Goal: Information Seeking & Learning: Learn about a topic

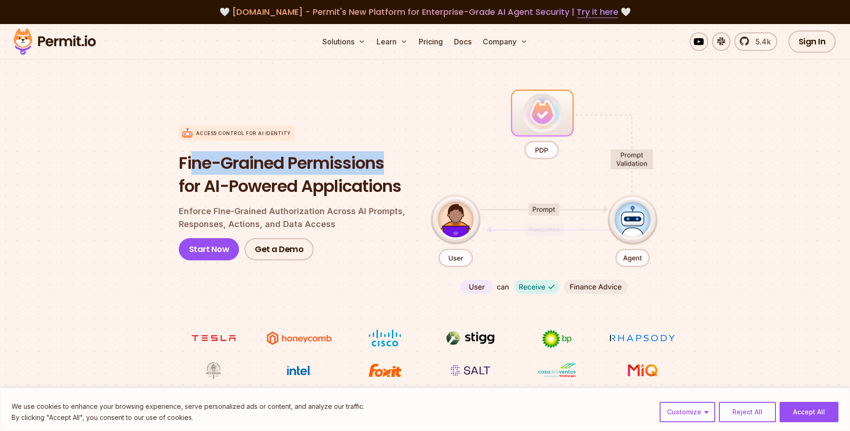
drag, startPoint x: 245, startPoint y: 162, endPoint x: 396, endPoint y: 167, distance: 151.5
click at [398, 167] on h1 "Fine-Grained Permissions for AI-Powered Applications" at bounding box center [297, 175] width 237 height 46
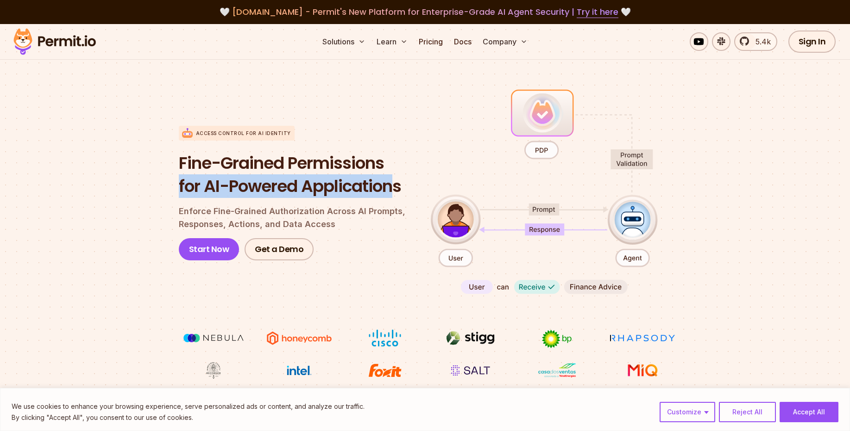
drag, startPoint x: 183, startPoint y: 184, endPoint x: 398, endPoint y: 183, distance: 214.3
click at [398, 183] on section "Access control for AI Identity Fine-Grained Permissions for AI-Powered Applicat…" at bounding box center [425, 233] width 850 height 367
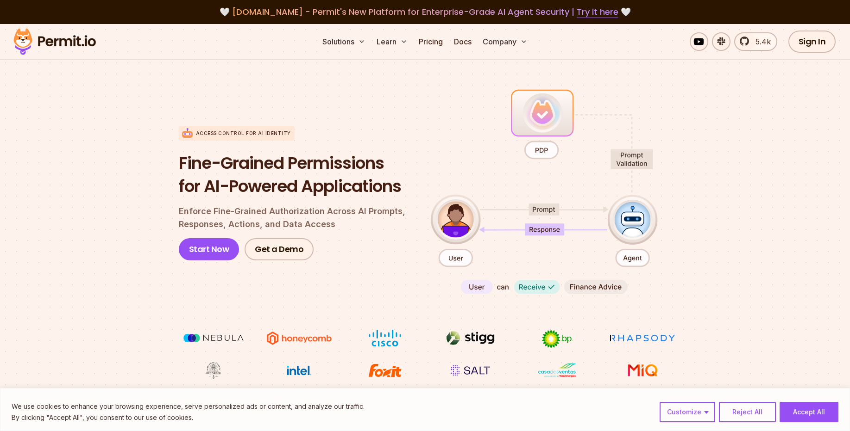
click at [749, 179] on section "Access control for AI Identity Fine-Grained Permissions for AI-Powered Applicat…" at bounding box center [425, 233] width 850 height 367
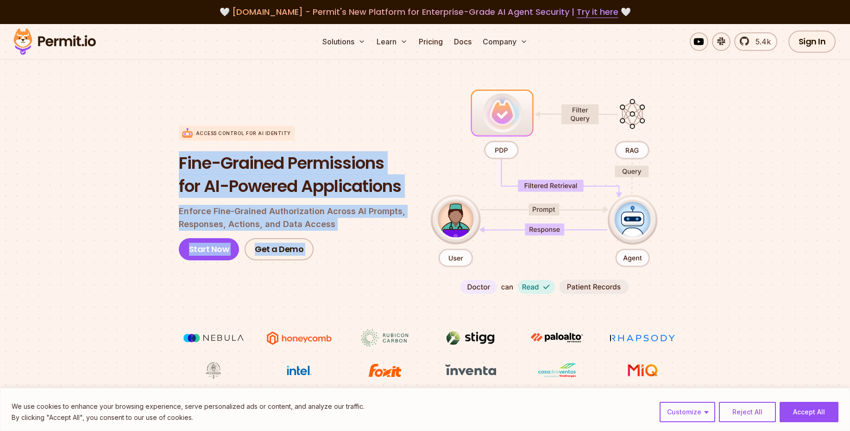
drag, startPoint x: 275, startPoint y: 162, endPoint x: 440, endPoint y: 162, distance: 165.3
click at [439, 162] on section "Access control for AI Identity Fine-Grained Permissions for AI-Powered Applicat…" at bounding box center [425, 233] width 850 height 367
click at [215, 193] on h1 "Fine-Grained Permissions for AI-Powered Applications" at bounding box center [297, 175] width 237 height 46
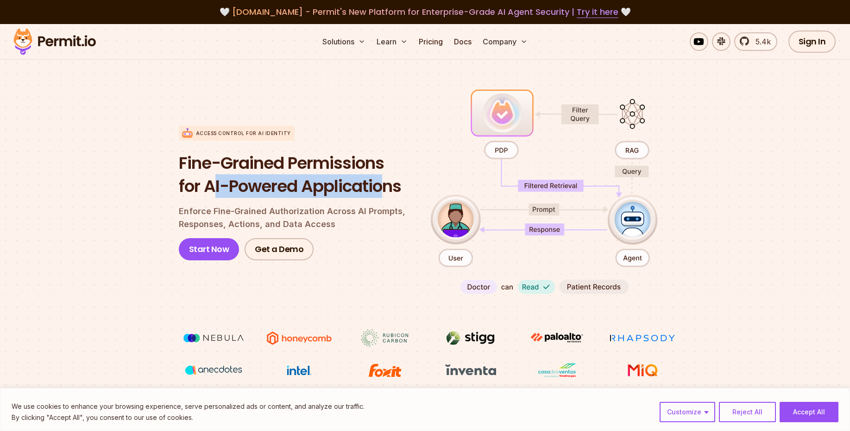
drag, startPoint x: 213, startPoint y: 181, endPoint x: 394, endPoint y: 180, distance: 181.0
click at [394, 180] on h1 "Fine-Grained Permissions for AI-Powered Applications" at bounding box center [297, 175] width 237 height 46
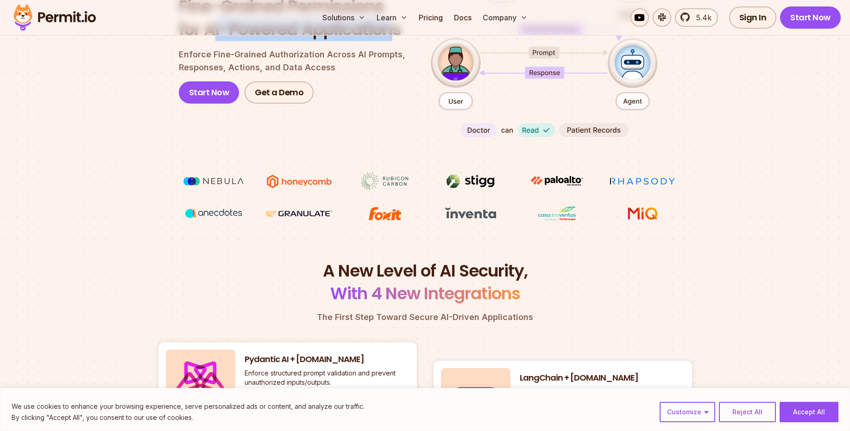
scroll to position [333, 0]
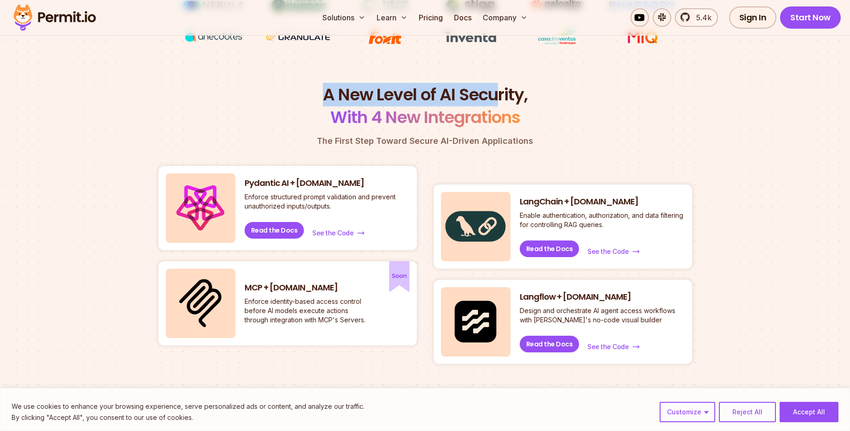
drag, startPoint x: 490, startPoint y: 93, endPoint x: 554, endPoint y: 93, distance: 64.3
click at [504, 93] on h2 "A New Level of AI Security, With 4 New Integrations" at bounding box center [424, 106] width 533 height 46
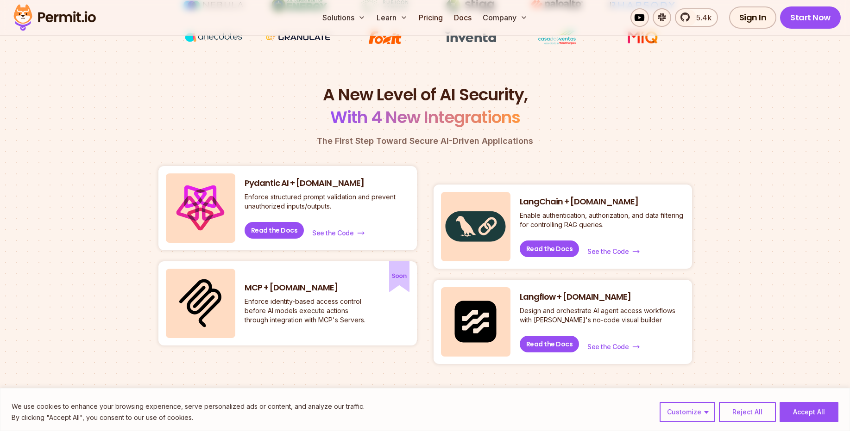
click at [653, 92] on h2 "A New Level of AI Security, With 4 New Integrations" at bounding box center [424, 106] width 533 height 46
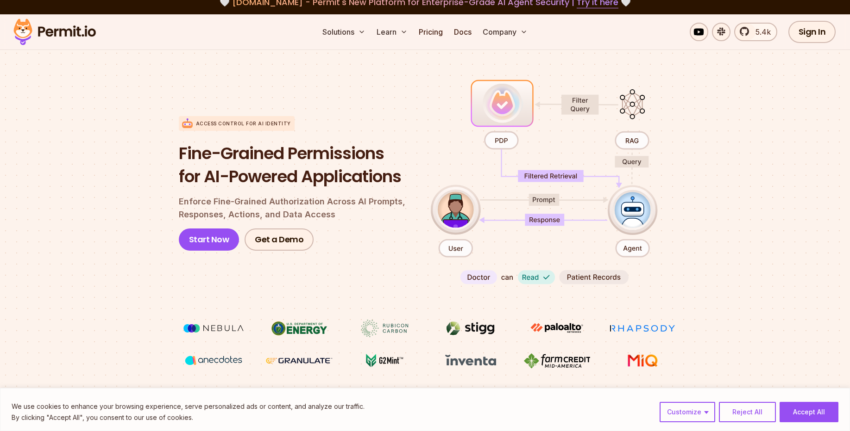
scroll to position [0, 0]
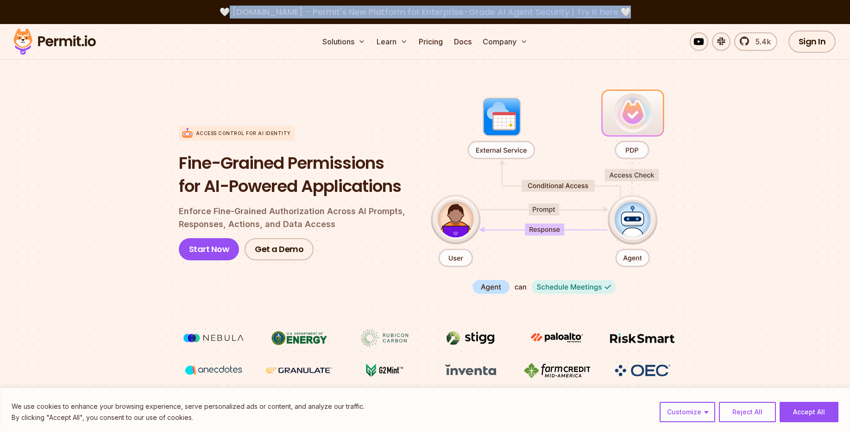
drag, startPoint x: 344, startPoint y: 10, endPoint x: 685, endPoint y: 10, distance: 340.3
click at [685, 10] on div "🤍 [DOMAIN_NAME] - Permit's New Platform for Enterprise-Grade AI Agent Security …" at bounding box center [424, 12] width 805 height 13
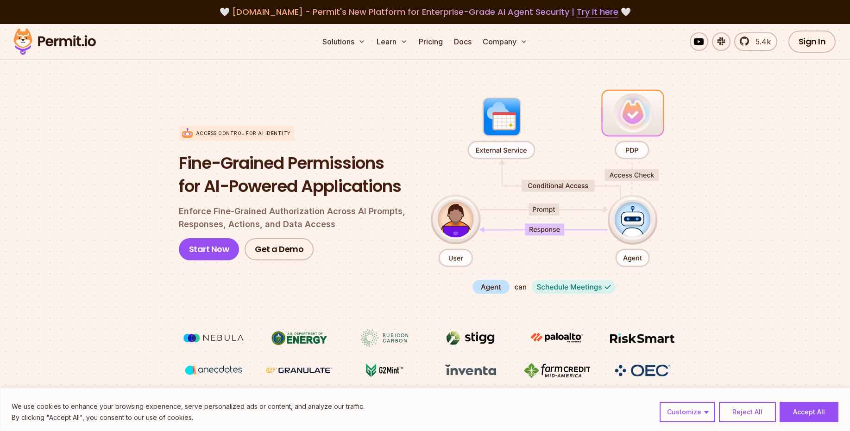
click at [765, 174] on section "Access control for AI Identity Fine-Grained Permissions for AI-Powered Applicat…" at bounding box center [425, 233] width 850 height 367
click at [741, 45] on link "5.4k" at bounding box center [755, 41] width 43 height 19
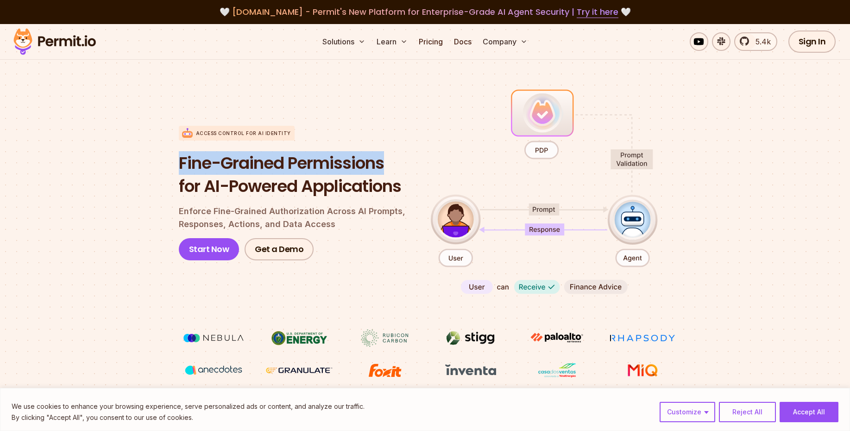
drag, startPoint x: 258, startPoint y: 162, endPoint x: 392, endPoint y: 162, distance: 134.3
click at [392, 162] on h1 "Fine-Grained Permissions for AI-Powered Applications" at bounding box center [297, 175] width 237 height 46
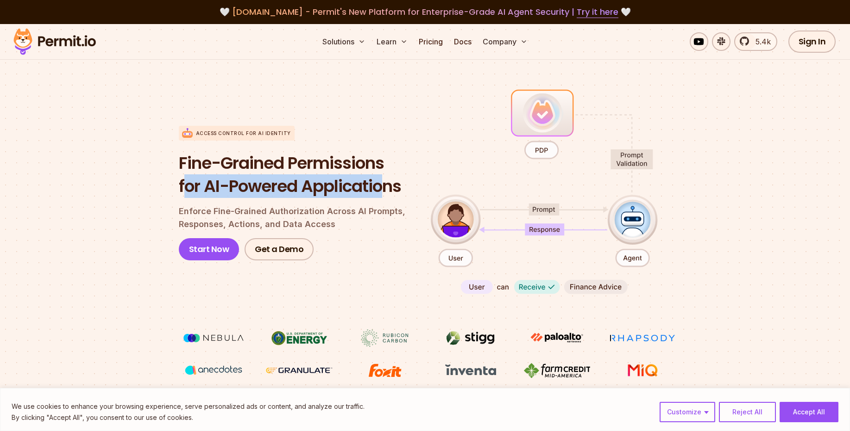
drag, startPoint x: 183, startPoint y: 187, endPoint x: 386, endPoint y: 187, distance: 203.2
click at [386, 187] on h1 "Fine-Grained Permissions for AI-Powered Applications" at bounding box center [297, 175] width 237 height 46
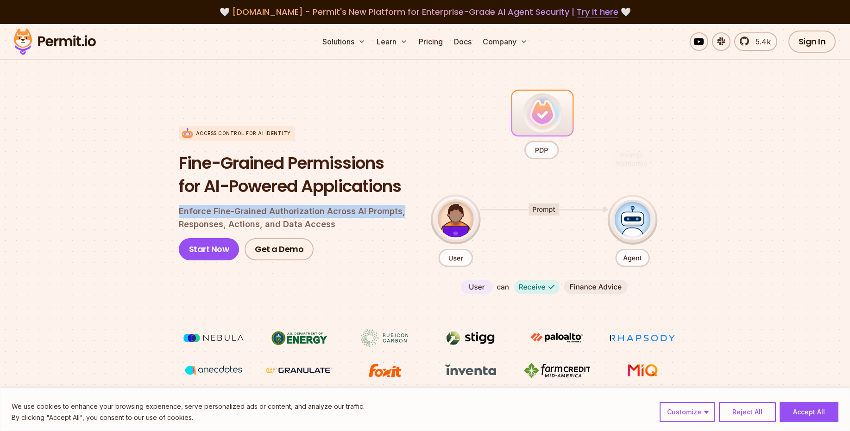
drag, startPoint x: 173, startPoint y: 210, endPoint x: 400, endPoint y: 210, distance: 226.8
click at [400, 210] on section "Access control for AI Identity Fine-Grained Permissions for AI-Powered Applicat…" at bounding box center [425, 233] width 850 height 367
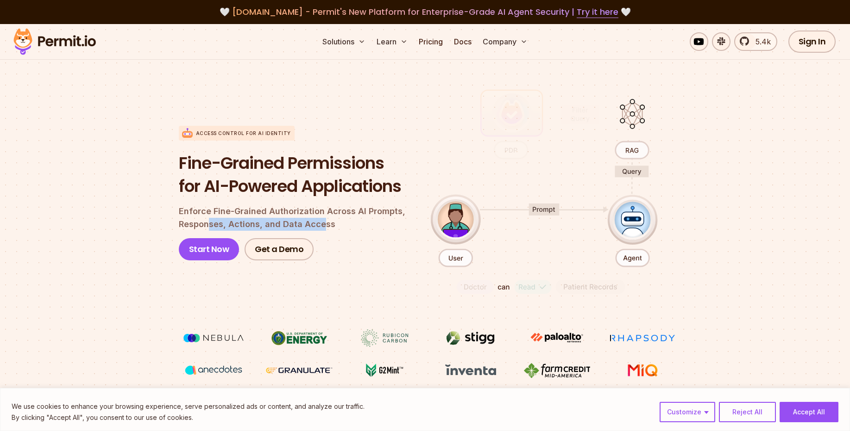
drag, startPoint x: 210, startPoint y: 225, endPoint x: 329, endPoint y: 221, distance: 119.0
click at [324, 225] on p "Enforce Fine-Grained Authorization Across AI Prompts, Responses, Actions, and D…" at bounding box center [297, 218] width 237 height 26
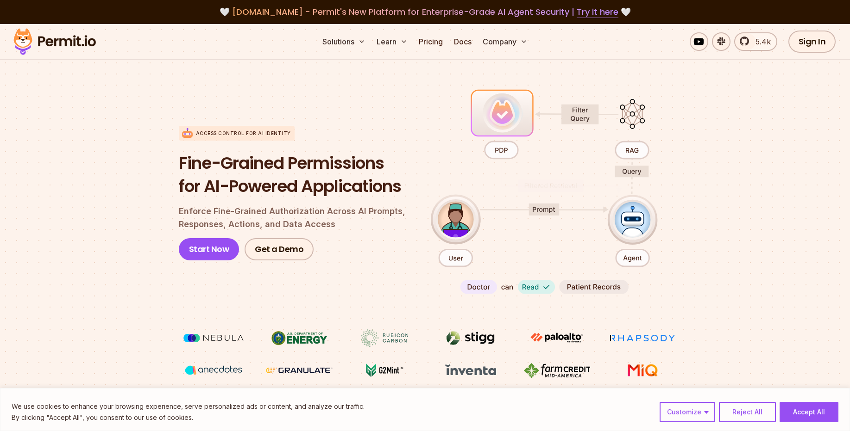
click at [335, 205] on div "Fine-Grained Permissions for AI-Powered Applications Enforce Fine-Grained Autho…" at bounding box center [297, 206] width 237 height 109
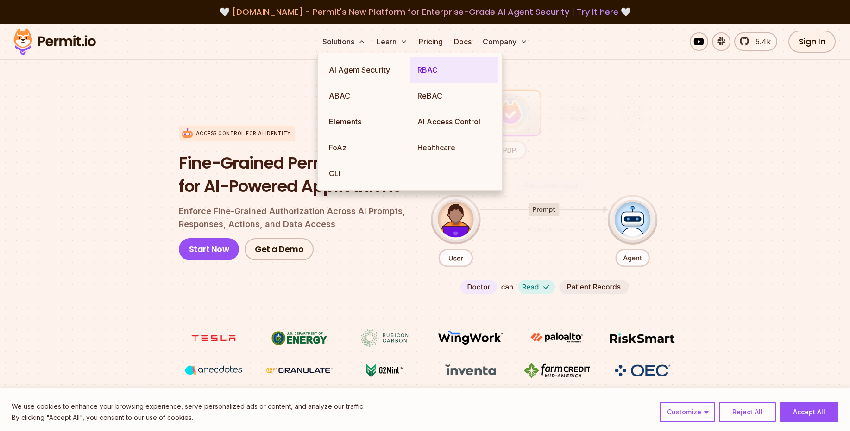
click at [421, 70] on link "RBAC" at bounding box center [454, 70] width 88 height 26
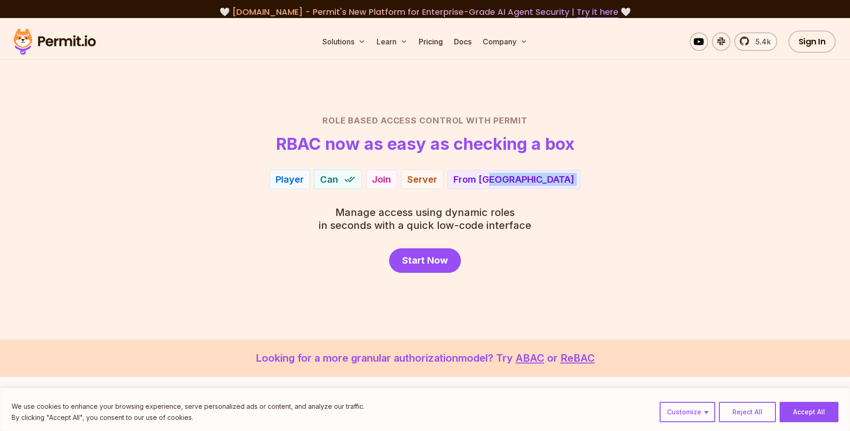
drag, startPoint x: 406, startPoint y: 201, endPoint x: 552, endPoint y: 205, distance: 146.8
click at [552, 205] on div "Role Based Access Control with Permit RBAC now as easy as checking a box Player…" at bounding box center [425, 193] width 648 height 159
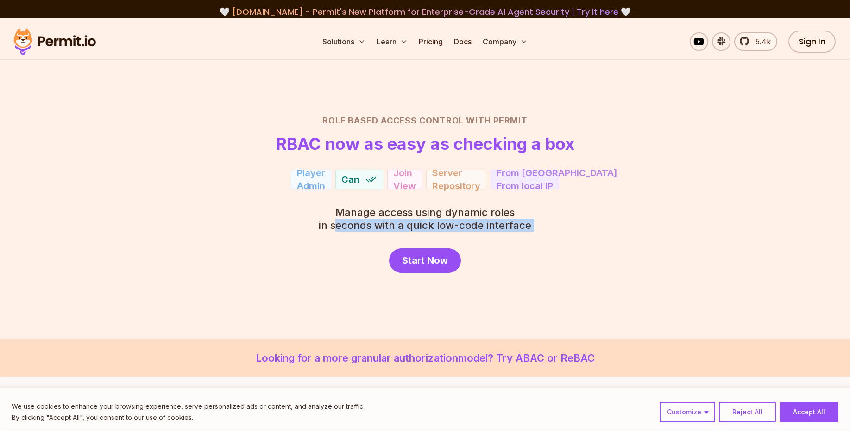
drag, startPoint x: 533, startPoint y: 228, endPoint x: 560, endPoint y: 229, distance: 26.9
click at [558, 228] on div "Role Based Access Control with Permit RBAC now as easy as checking a box Player…" at bounding box center [425, 193] width 648 height 159
click at [560, 230] on div "Role Based Access Control with Permit RBAC now as easy as checking a box Player…" at bounding box center [425, 193] width 648 height 159
drag, startPoint x: 551, startPoint y: 228, endPoint x: 319, endPoint y: 228, distance: 232.9
click at [310, 226] on div "Role Based Access Control with Permit RBAC now as easy as checking a box Admin …" at bounding box center [425, 193] width 648 height 159
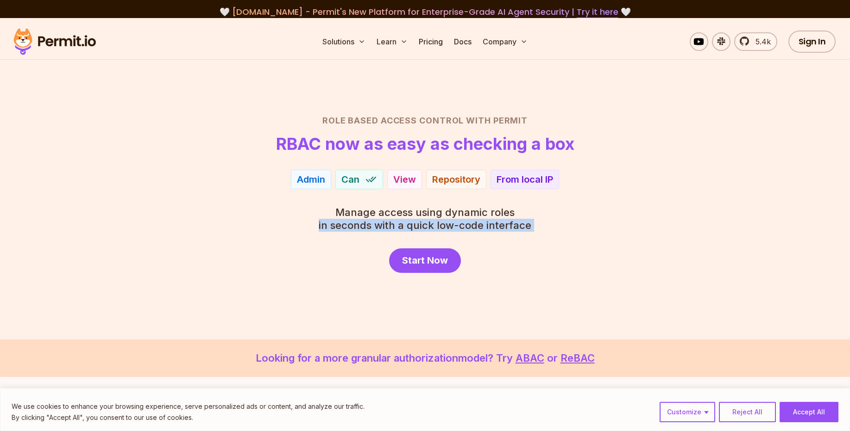
click at [472, 233] on div "Role Based Access Control with Permit RBAC now as easy as checking a box Admin …" at bounding box center [425, 193] width 648 height 159
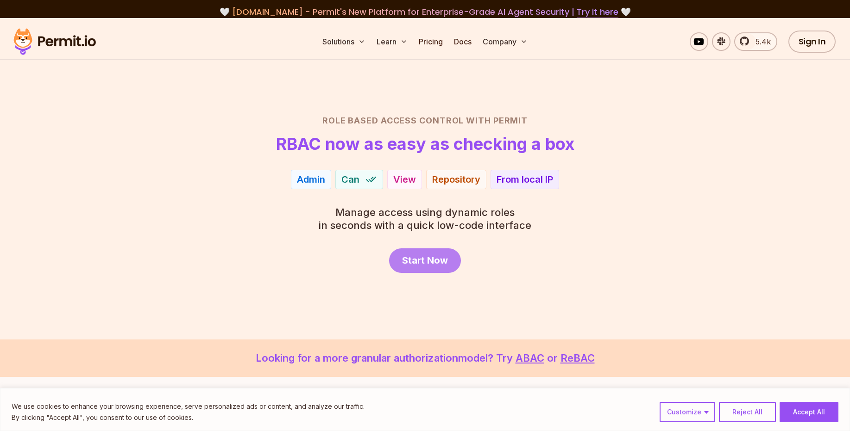
click at [442, 253] on link "Start Now" at bounding box center [425, 261] width 72 height 25
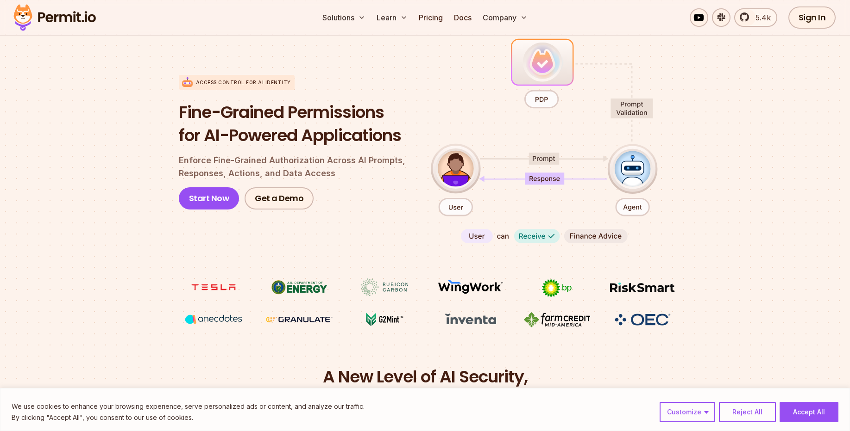
scroll to position [111, 0]
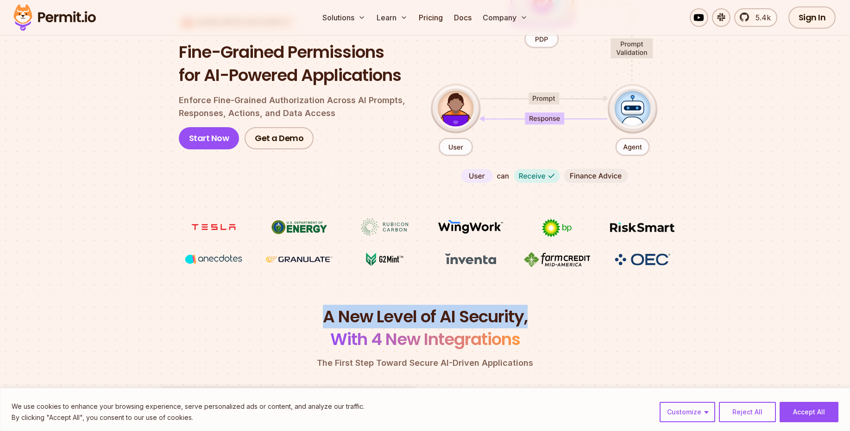
drag, startPoint x: 337, startPoint y: 315, endPoint x: 578, endPoint y: 316, distance: 240.7
click at [584, 315] on h2 "A New Level of AI Security, With 4 New Integrations" at bounding box center [424, 329] width 533 height 46
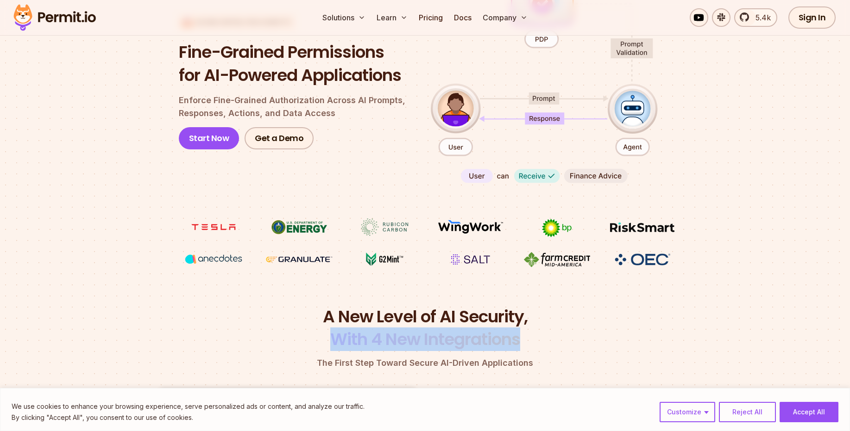
drag, startPoint x: 344, startPoint y: 338, endPoint x: 573, endPoint y: 338, distance: 228.7
click at [585, 338] on span "With 4 New Integrations" at bounding box center [424, 339] width 533 height 23
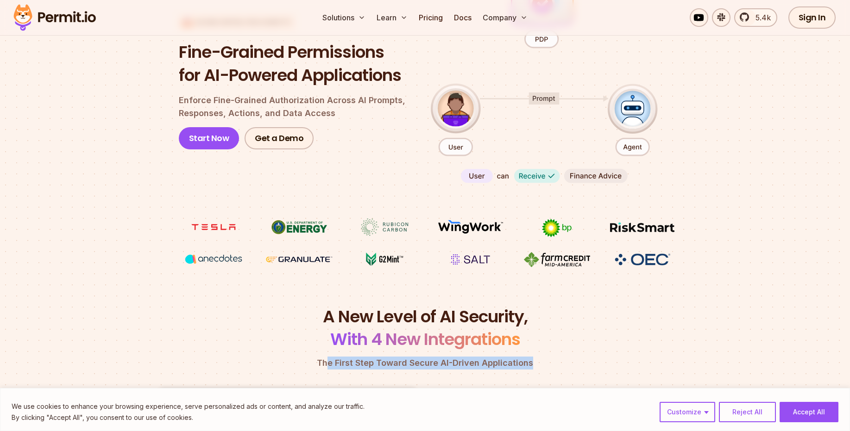
drag, startPoint x: 334, startPoint y: 361, endPoint x: 565, endPoint y: 362, distance: 231.0
click at [565, 362] on p "The First Step Toward Secure AI-Driven Applications" at bounding box center [424, 363] width 533 height 13
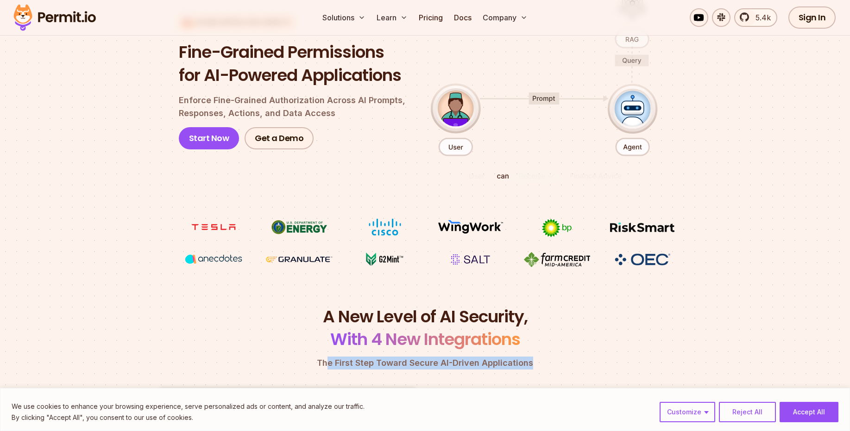
click at [566, 361] on p "The First Step Toward Secure AI-Driven Applications" at bounding box center [424, 363] width 533 height 13
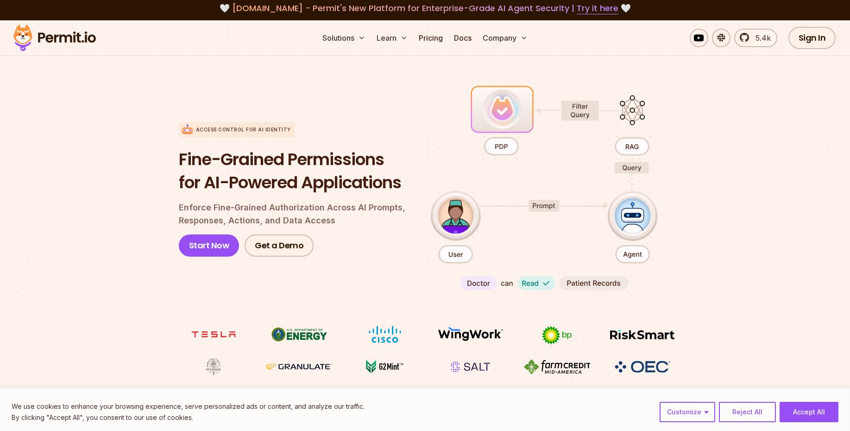
scroll to position [0, 0]
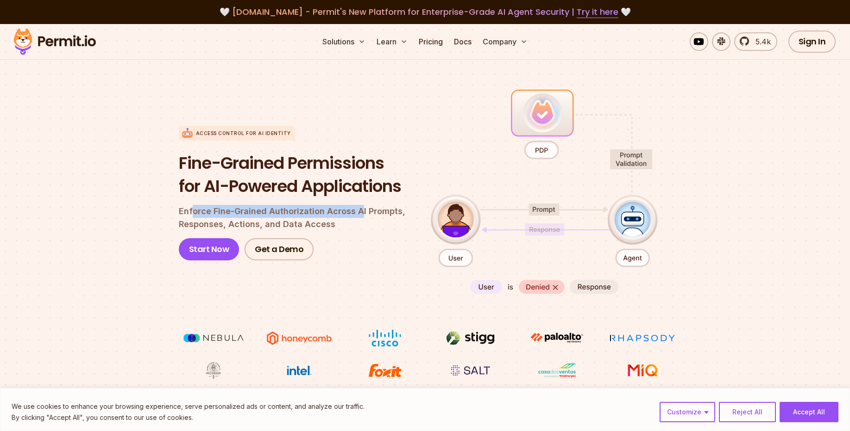
drag, startPoint x: 325, startPoint y: 211, endPoint x: 392, endPoint y: 211, distance: 66.2
click at [391, 211] on p "Enforce Fine-Grained Authorization Across AI Prompts, Responses, Actions, and D…" at bounding box center [297, 218] width 237 height 26
click at [381, 207] on p "Enforce Fine-Grained Authorization Across AI Prompts, Responses, Actions, and D…" at bounding box center [297, 218] width 237 height 26
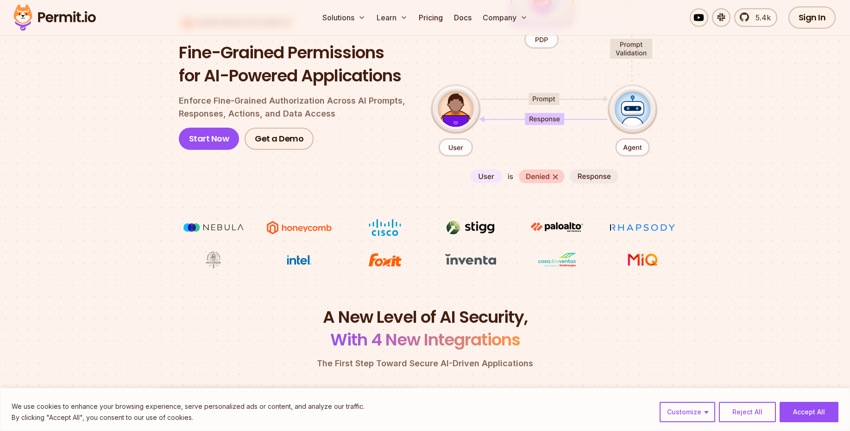
scroll to position [111, 0]
click at [697, 262] on section "Access control for AI Identity Fine-Grained Permissions for AI-Powered Applicat…" at bounding box center [425, 122] width 850 height 367
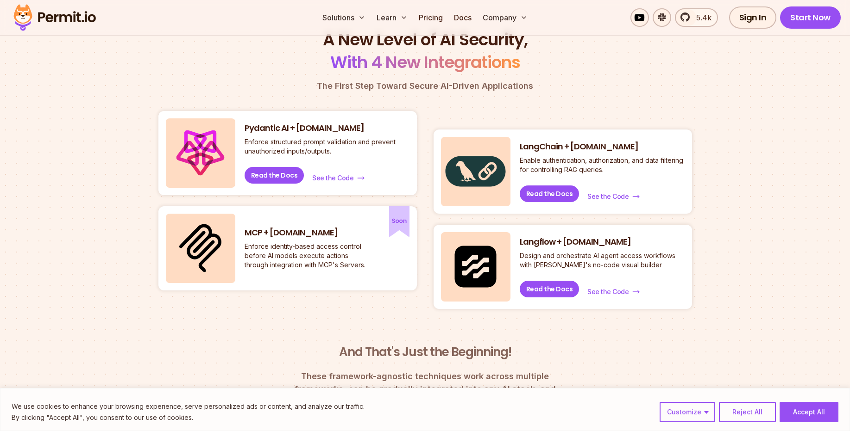
scroll to position [389, 0]
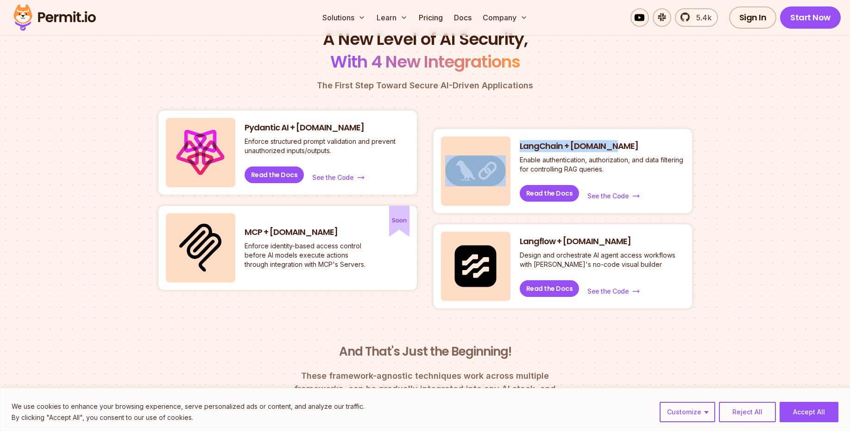
drag, startPoint x: 513, startPoint y: 141, endPoint x: 643, endPoint y: 150, distance: 129.4
click at [643, 150] on div "LangChain + [DOMAIN_NAME] Enable authentication, authorization, and data filter…" at bounding box center [562, 171] width 258 height 84
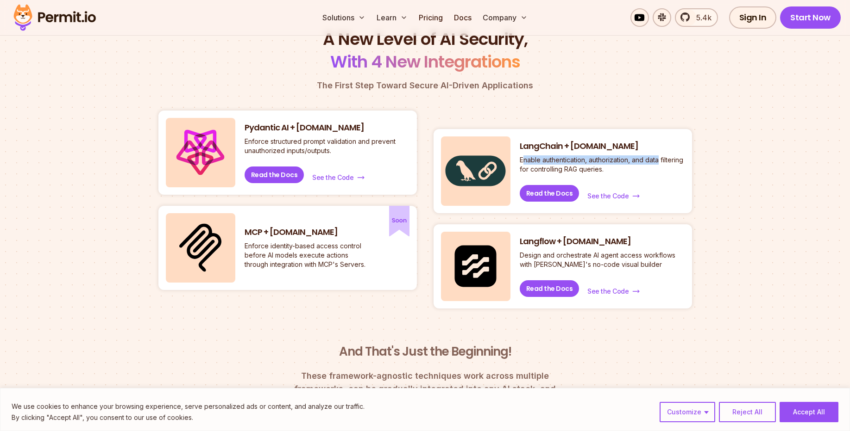
drag, startPoint x: 665, startPoint y: 160, endPoint x: 524, endPoint y: 163, distance: 141.2
click at [524, 163] on p "Enable authentication, authorization, and data filtering for controlling RAG qu…" at bounding box center [601, 165] width 165 height 19
drag, startPoint x: 625, startPoint y: 167, endPoint x: 531, endPoint y: 174, distance: 94.2
click at [531, 174] on p "Enable authentication, authorization, and data filtering for controlling RAG qu…" at bounding box center [601, 165] width 165 height 19
click at [642, 174] on p "Enable authentication, authorization, and data filtering for controlling RAG qu…" at bounding box center [601, 165] width 165 height 19
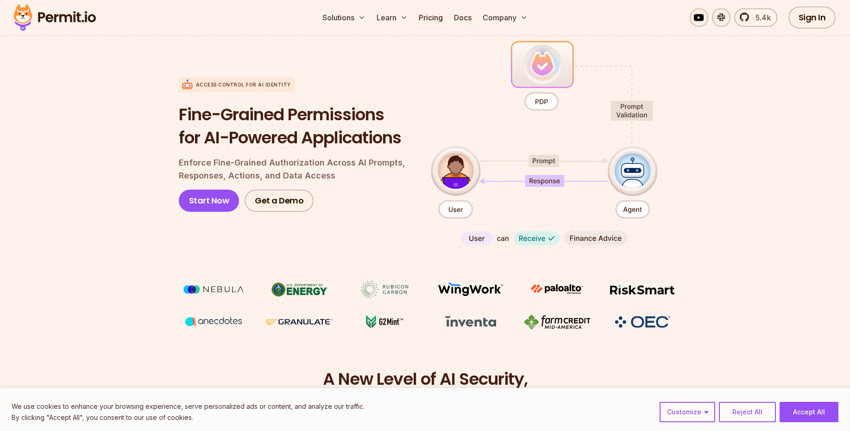
scroll to position [0, 0]
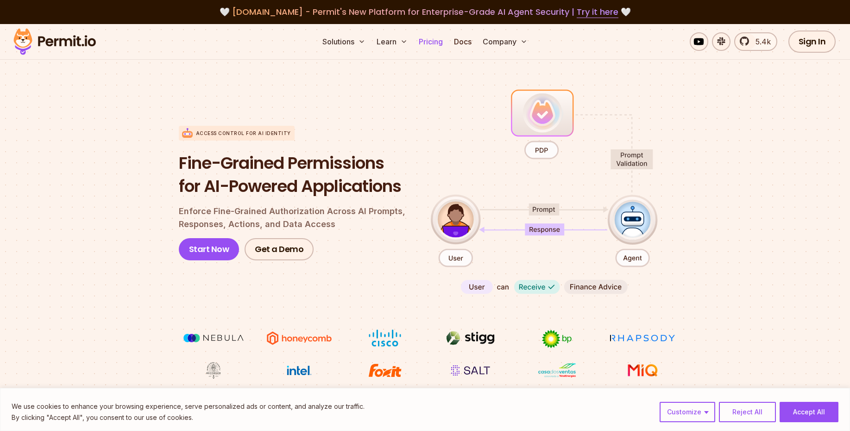
click at [436, 47] on link "Pricing" at bounding box center [430, 41] width 31 height 19
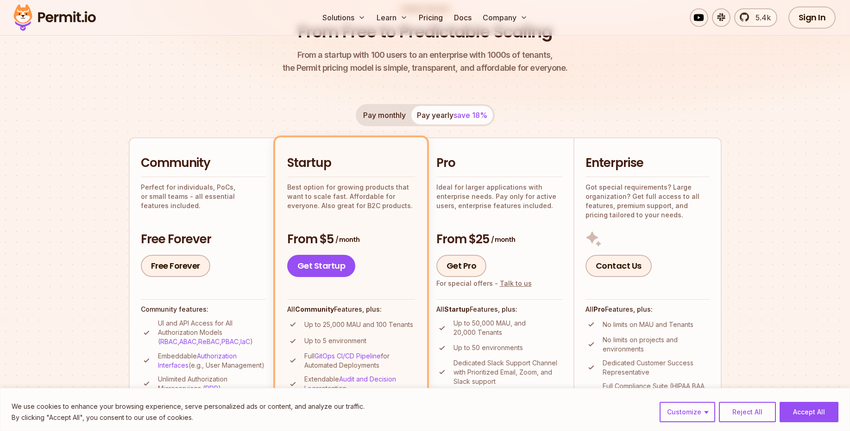
scroll to position [111, 0]
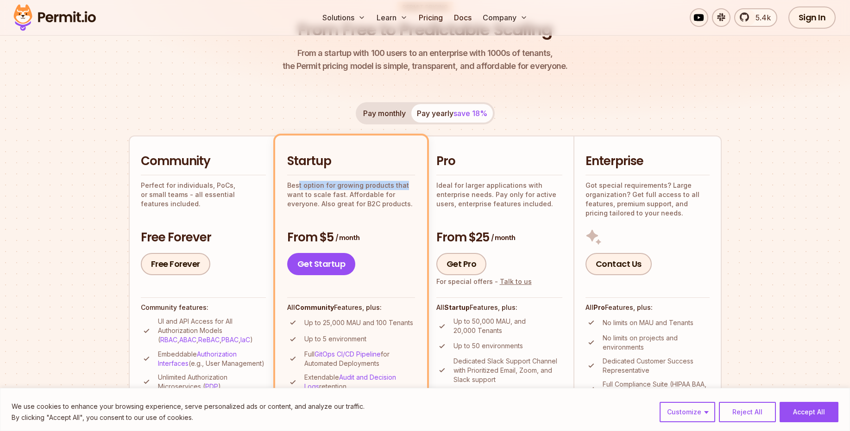
drag, startPoint x: 299, startPoint y: 184, endPoint x: 422, endPoint y: 184, distance: 122.7
click at [422, 184] on li "Startup Best option for growing products that want to scale fast. Affordable fo…" at bounding box center [351, 311] width 152 height 350
drag, startPoint x: 297, startPoint y: 197, endPoint x: 378, endPoint y: 196, distance: 80.6
click at [378, 196] on p "Best option for growing products that want to scale fast. Affordable for everyo…" at bounding box center [351, 195] width 128 height 28
drag, startPoint x: 319, startPoint y: 205, endPoint x: 401, endPoint y: 206, distance: 82.4
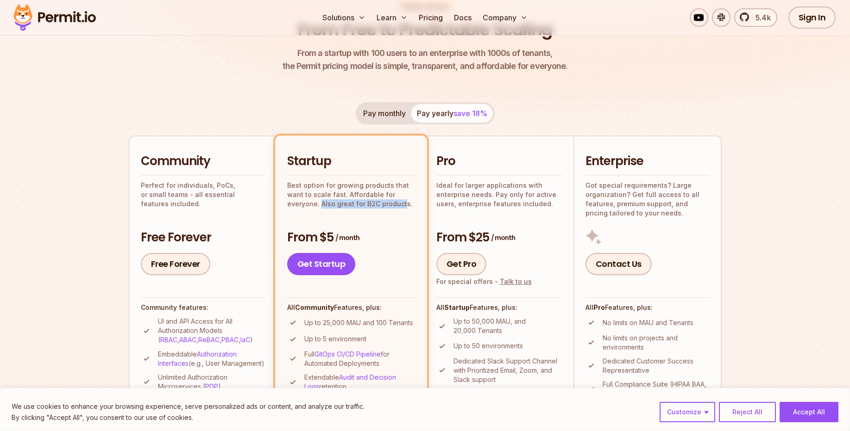
click at [401, 206] on p "Best option for growing products that want to scale fast. Affordable for everyo…" at bounding box center [351, 195] width 128 height 28
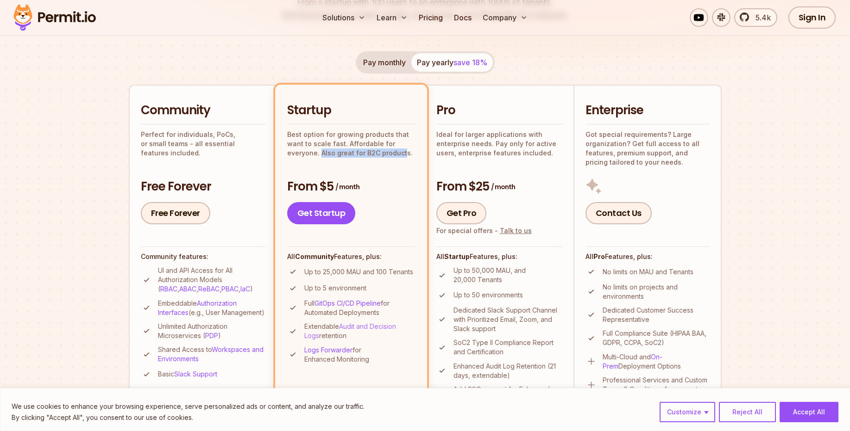
scroll to position [278, 0]
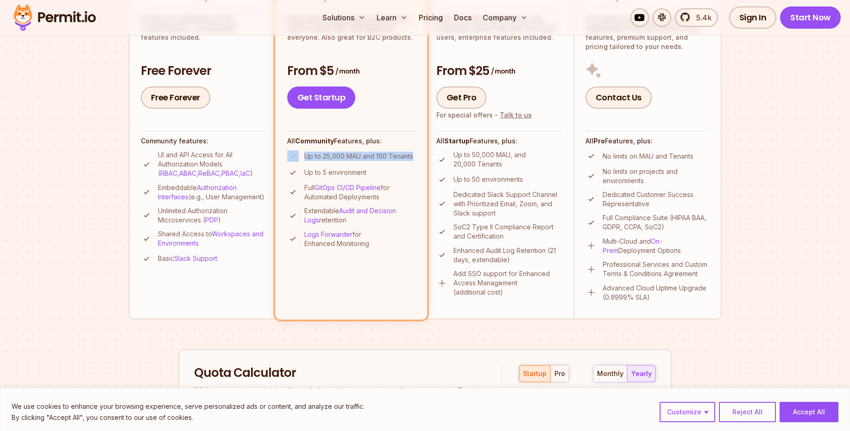
drag, startPoint x: 300, startPoint y: 157, endPoint x: 417, endPoint y: 157, distance: 117.1
click at [417, 157] on li "Startup Best option for growing products that want to scale fast. Affordable fo…" at bounding box center [351, 144] width 152 height 350
drag, startPoint x: 302, startPoint y: 173, endPoint x: 350, endPoint y: 177, distance: 47.4
click at [374, 173] on li "Up to 5 environment" at bounding box center [351, 173] width 128 height 12
drag, startPoint x: 326, startPoint y: 198, endPoint x: 383, endPoint y: 198, distance: 57.4
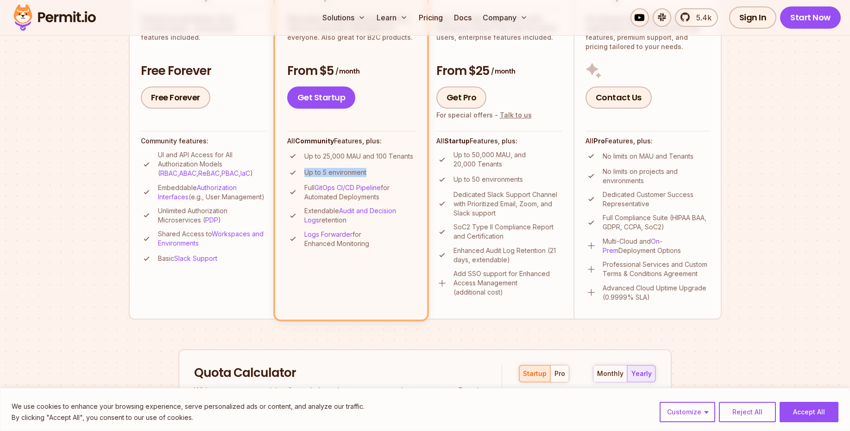
click at [383, 198] on p "Full GitOps CI/CD Pipeline for Automated Deployments" at bounding box center [359, 192] width 111 height 19
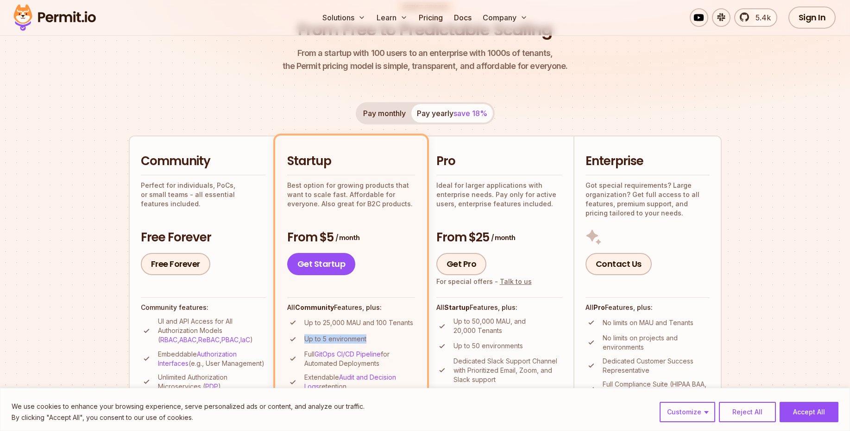
scroll to position [0, 0]
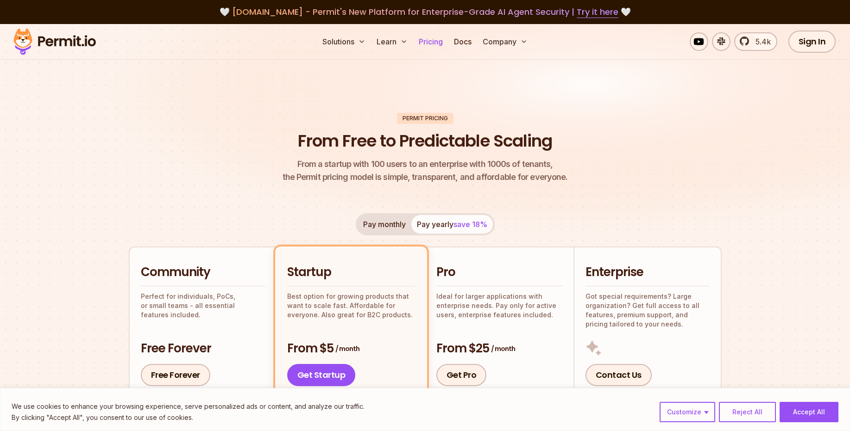
click at [432, 42] on link "Pricing" at bounding box center [430, 41] width 31 height 19
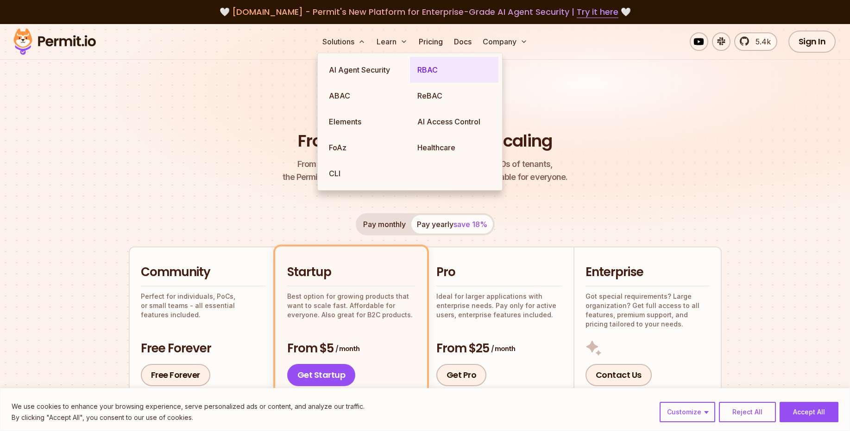
click at [421, 69] on link "RBAC" at bounding box center [454, 70] width 88 height 26
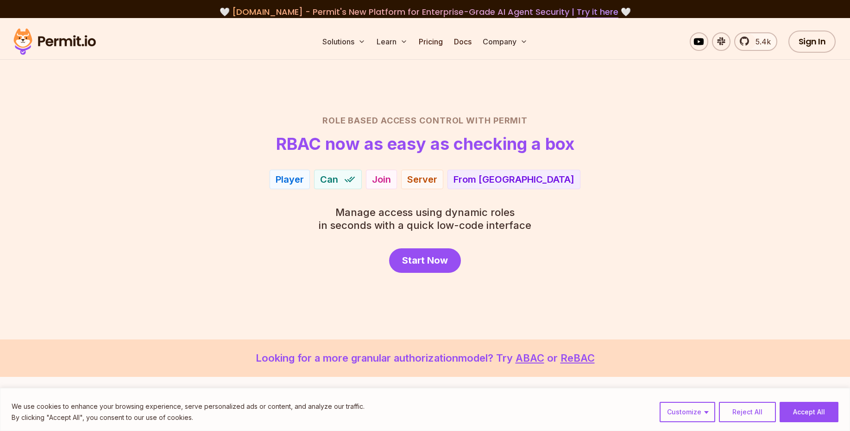
click at [222, 209] on div "Role Based Access Control with Permit RBAC now as easy as checking a box Player…" at bounding box center [425, 193] width 648 height 159
drag, startPoint x: 337, startPoint y: 212, endPoint x: 582, endPoint y: 212, distance: 244.4
click at [582, 212] on div "Role Based Access Control with Permit RBAC now as easy as checking a box Player…" at bounding box center [425, 193] width 648 height 159
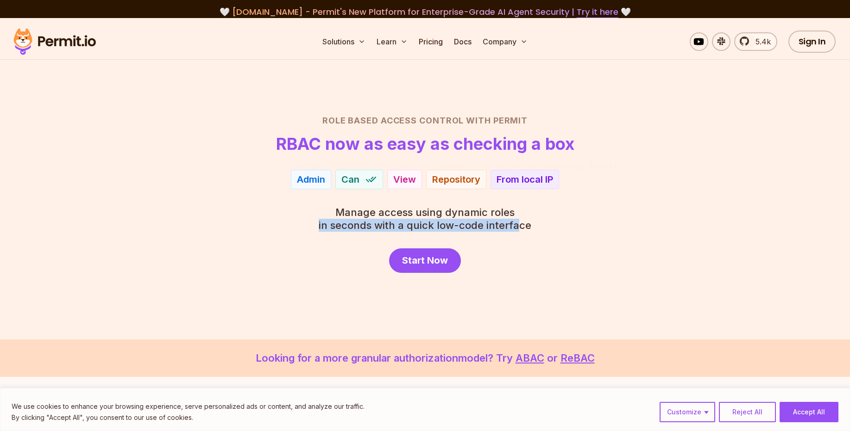
drag, startPoint x: 320, startPoint y: 228, endPoint x: 525, endPoint y: 227, distance: 205.1
click at [525, 227] on p "Manage access using dynamic roles in seconds with a quick low-code interface" at bounding box center [425, 219] width 212 height 26
click at [526, 227] on p "Manage access using dynamic roles in seconds with a quick low-code interface" at bounding box center [425, 219] width 212 height 26
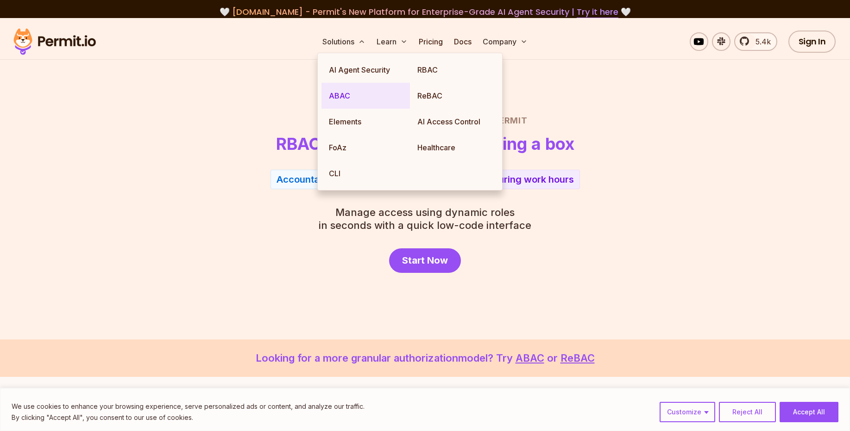
click at [338, 96] on link "ABAC" at bounding box center [365, 96] width 88 height 26
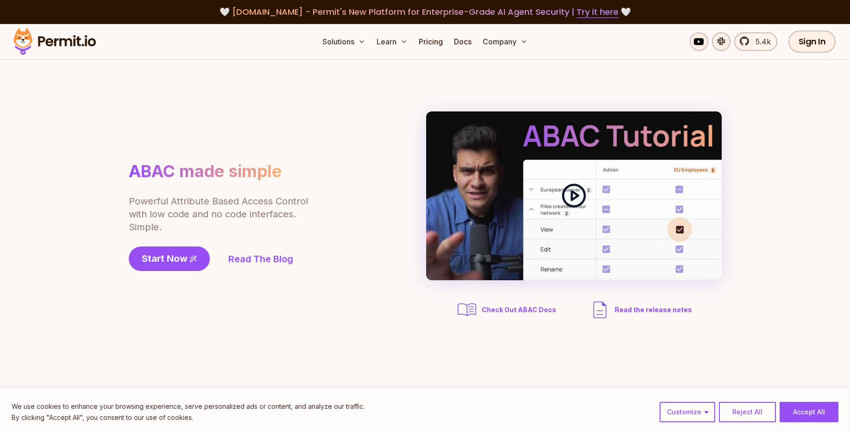
click at [577, 196] on polygon at bounding box center [574, 196] width 6 height 9
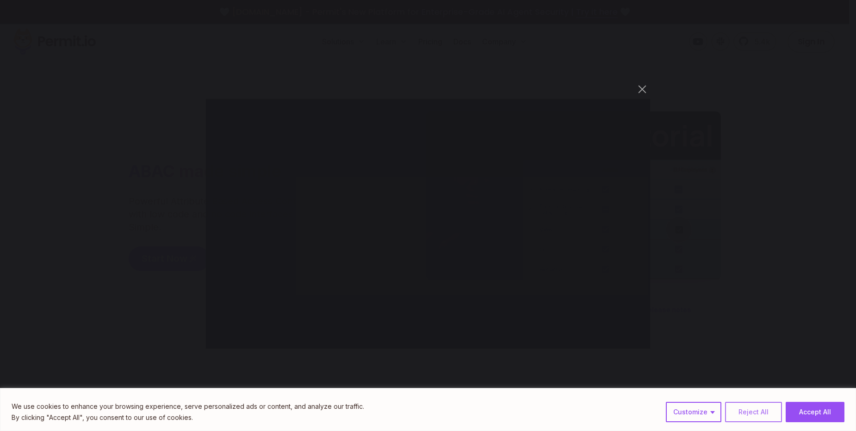
click at [765, 408] on button "Reject All" at bounding box center [753, 412] width 57 height 20
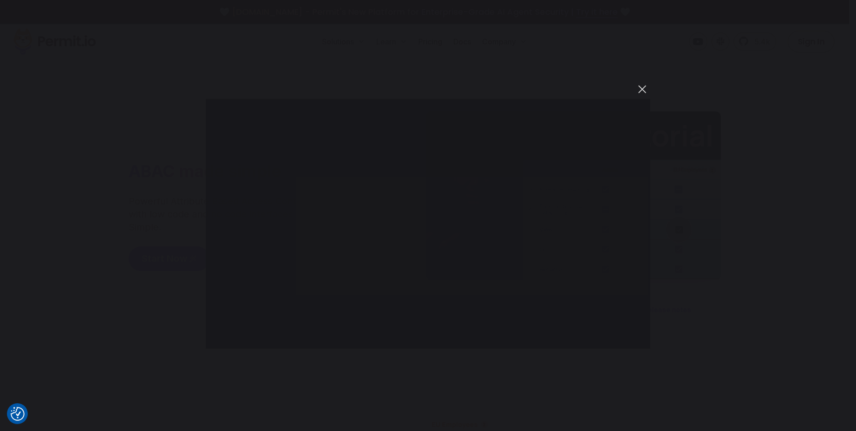
click at [641, 93] on button "You can close this modal content with the ESC key" at bounding box center [643, 89] width 16 height 16
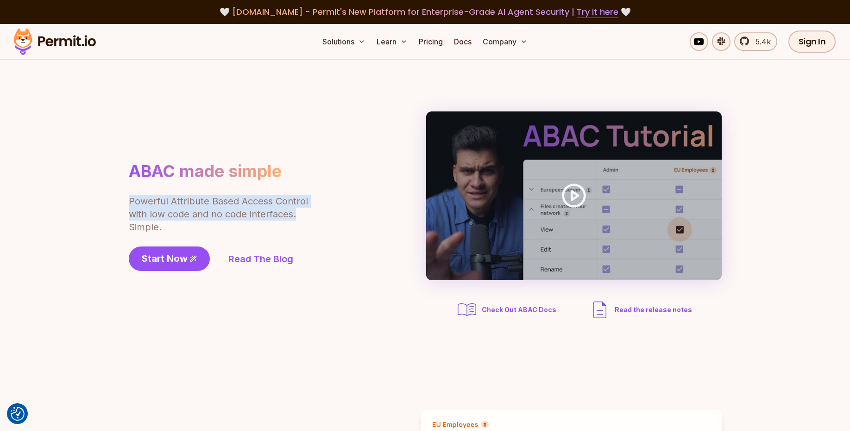
drag, startPoint x: 126, startPoint y: 204, endPoint x: 296, endPoint y: 217, distance: 169.9
click at [296, 217] on section "ABAC made simple Powerful Attribute Based Access Control with low code and no c…" at bounding box center [425, 216] width 850 height 313
click at [170, 209] on p "Powerful Attribute Based Access Control with low code and no code interfaces. S…" at bounding box center [219, 214] width 181 height 39
drag, startPoint x: 134, startPoint y: 212, endPoint x: 280, endPoint y: 218, distance: 146.0
click at [279, 218] on p "Powerful Attribute Based Access Control with low code and no code interfaces. S…" at bounding box center [219, 214] width 181 height 39
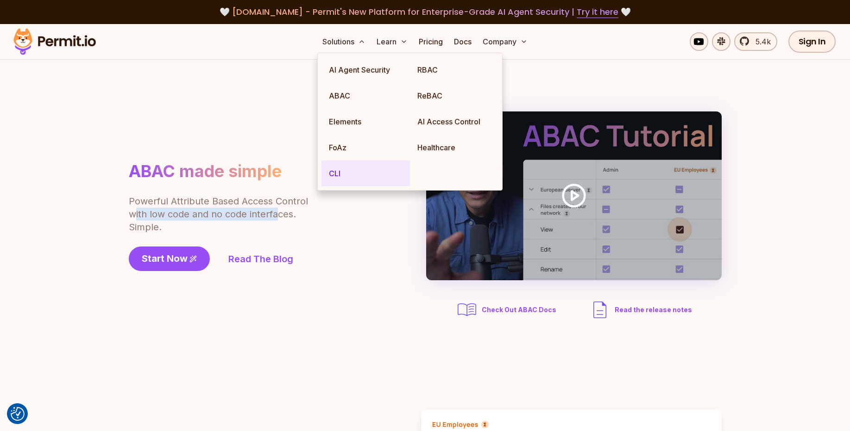
click at [341, 171] on link "CLI" at bounding box center [365, 174] width 88 height 26
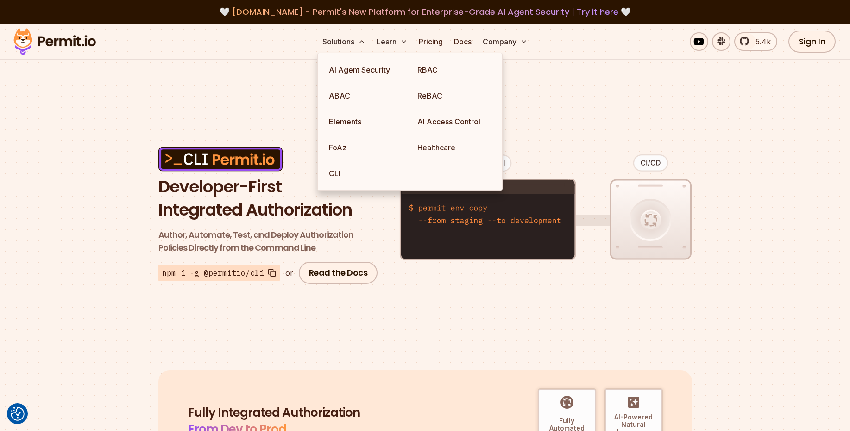
click at [469, 319] on figure at bounding box center [545, 216] width 293 height 221
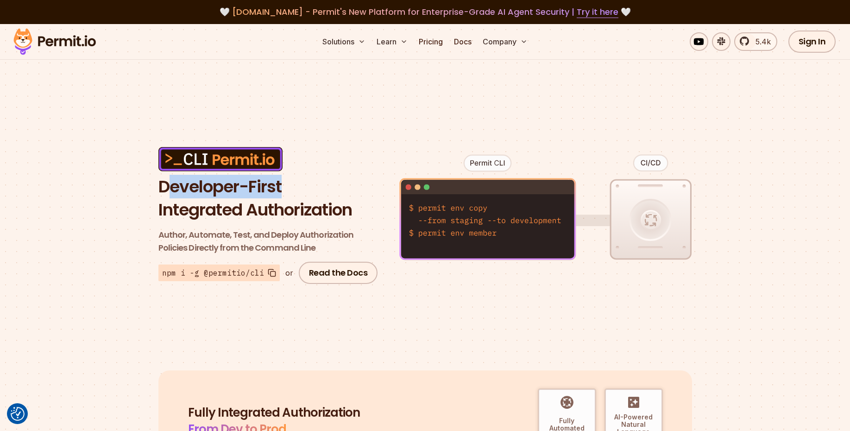
click at [334, 194] on h1 "Developer-First Integrated Authorization" at bounding box center [269, 198] width 222 height 46
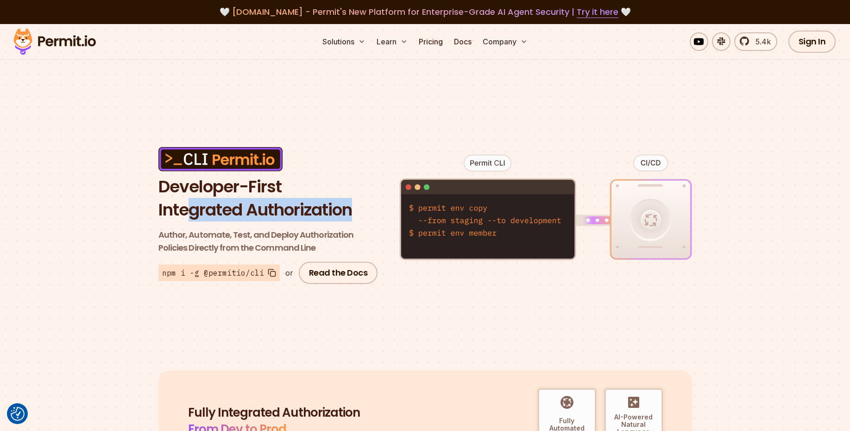
drag, startPoint x: 192, startPoint y: 206, endPoint x: 419, endPoint y: 215, distance: 227.5
click at [419, 215] on div "Developer-First Integrated Authorization Author, Automate, Test, and Deploy Aut…" at bounding box center [424, 216] width 533 height 221
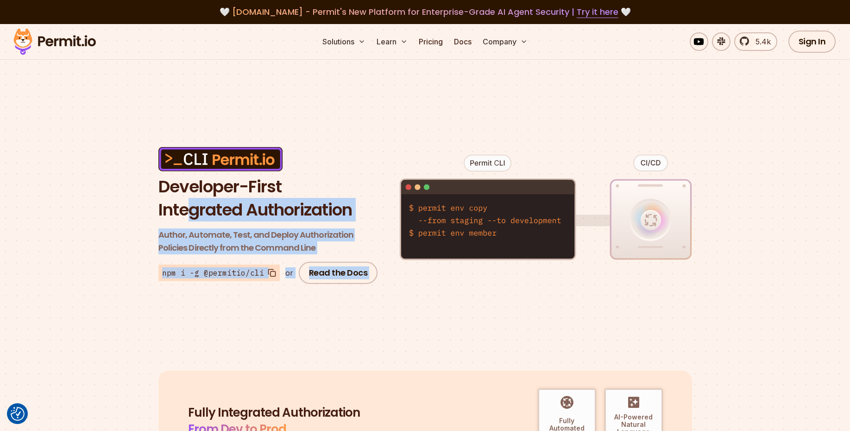
click at [166, 246] on p "Author, Automate, Test, and Deploy Authorization Policies Directly from the Com…" at bounding box center [269, 242] width 222 height 26
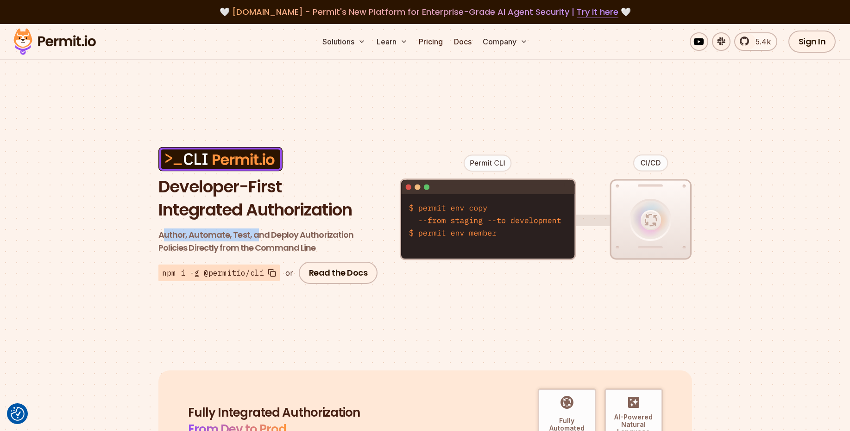
drag, startPoint x: 163, startPoint y: 234, endPoint x: 330, endPoint y: 240, distance: 166.8
click at [320, 239] on span "Author, Automate, Test, and Deploy Authorization" at bounding box center [269, 235] width 222 height 13
drag, startPoint x: 144, startPoint y: 250, endPoint x: 353, endPoint y: 252, distance: 209.7
click at [350, 252] on section "Developer-First Integrated Authorization Author, Automate, Test, and Deploy Aut…" at bounding box center [425, 216] width 850 height 221
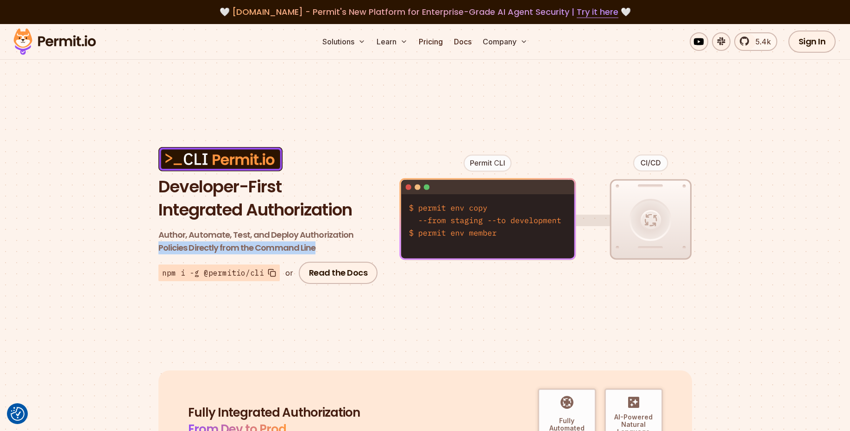
click at [198, 248] on p "Author, Automate, Test, and Deploy Authorization Policies Directly from the Com…" at bounding box center [269, 242] width 222 height 26
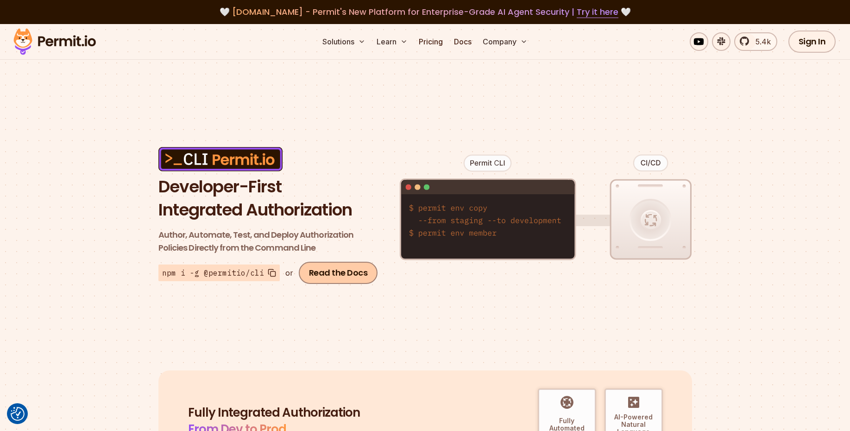
click at [322, 272] on link "Read the Docs" at bounding box center [338, 273] width 79 height 22
